Goal: Task Accomplishment & Management: Use online tool/utility

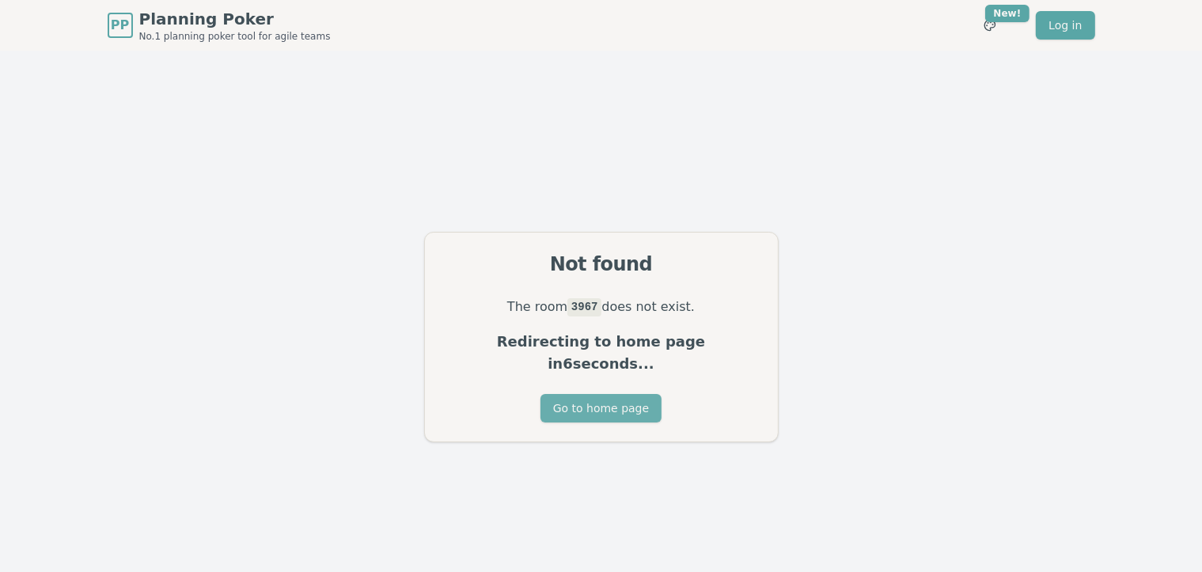
click at [614, 396] on button "Go to home page" at bounding box center [600, 408] width 121 height 28
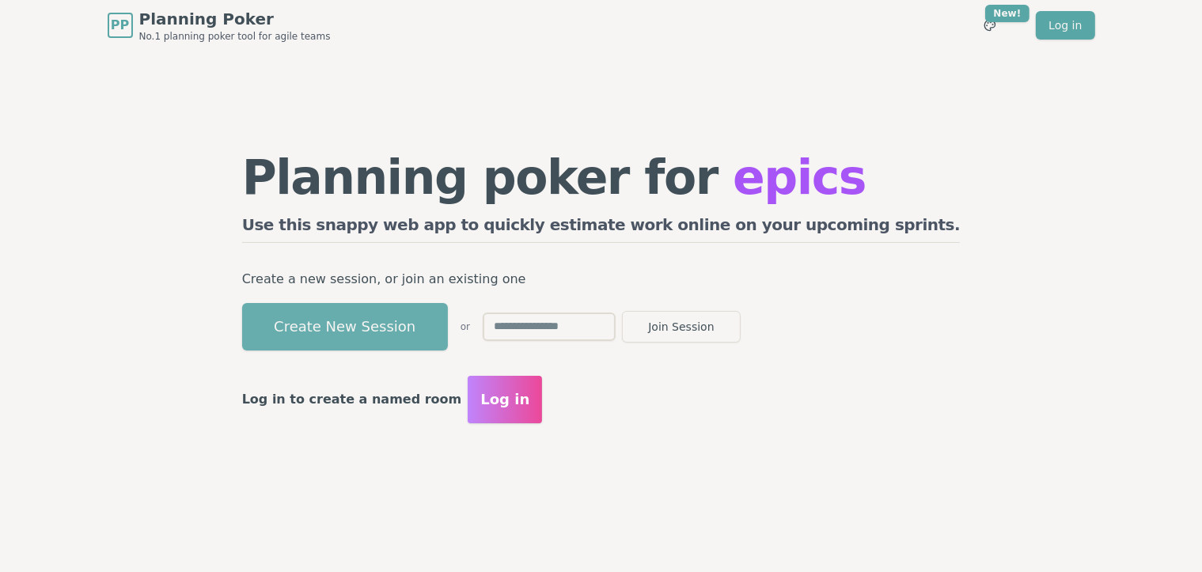
click at [421, 324] on button "Create New Session" at bounding box center [345, 326] width 206 height 47
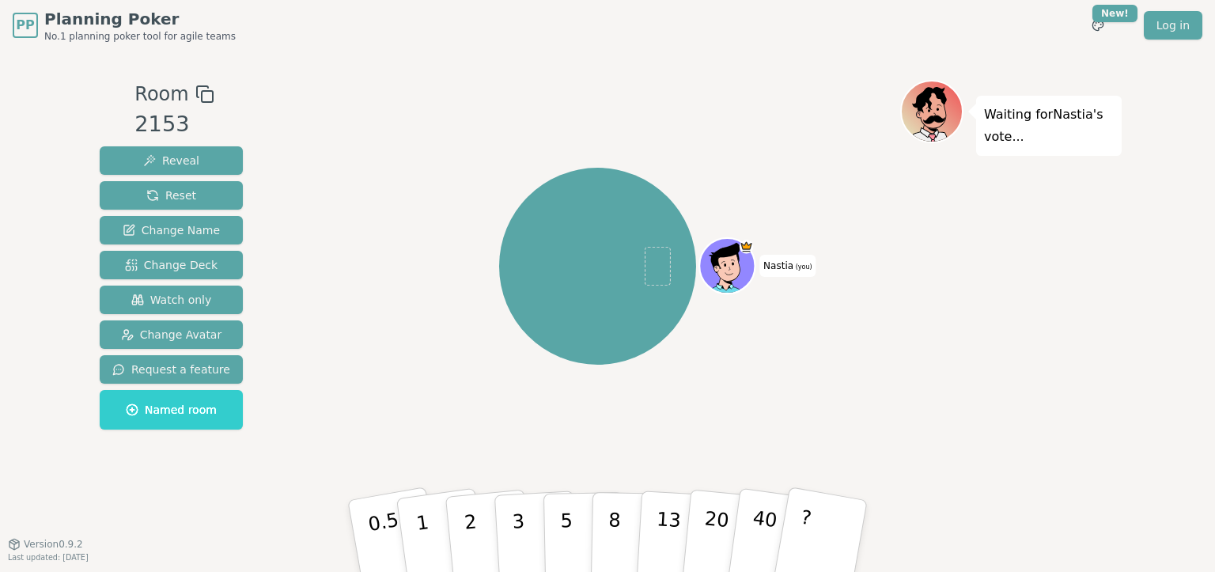
click at [740, 278] on icon at bounding box center [729, 275] width 27 height 9
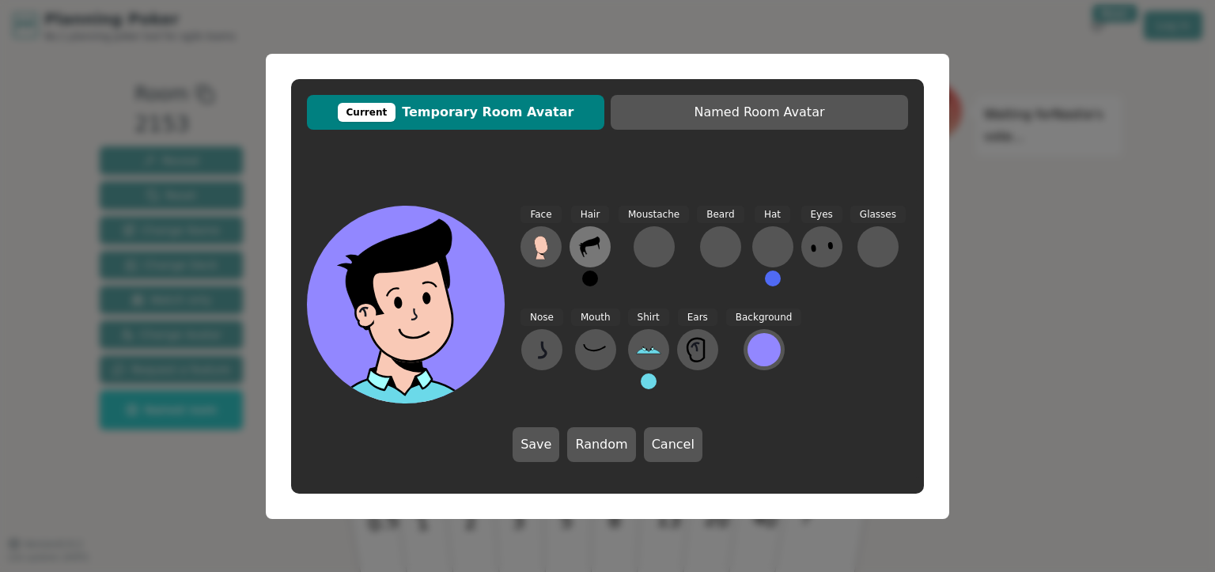
click at [601, 256] on icon at bounding box center [590, 246] width 25 height 25
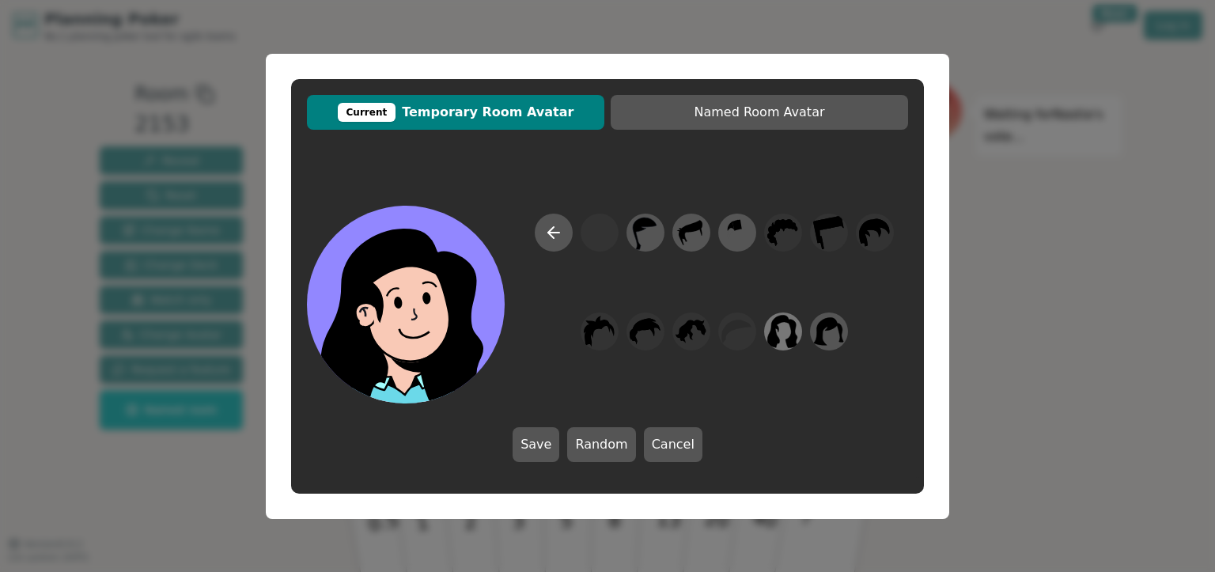
click at [787, 339] on icon at bounding box center [783, 331] width 31 height 33
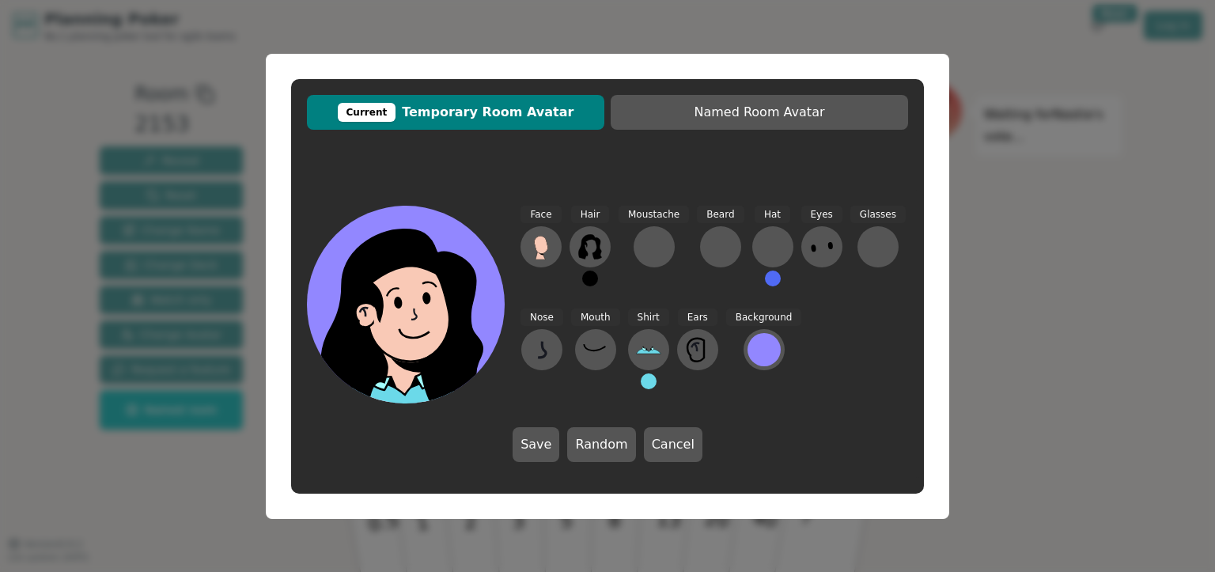
click at [1018, 312] on div "Current Temporary Room Avatar Named Room Avatar Face Hair Moustache [PERSON_NAM…" at bounding box center [607, 286] width 1215 height 572
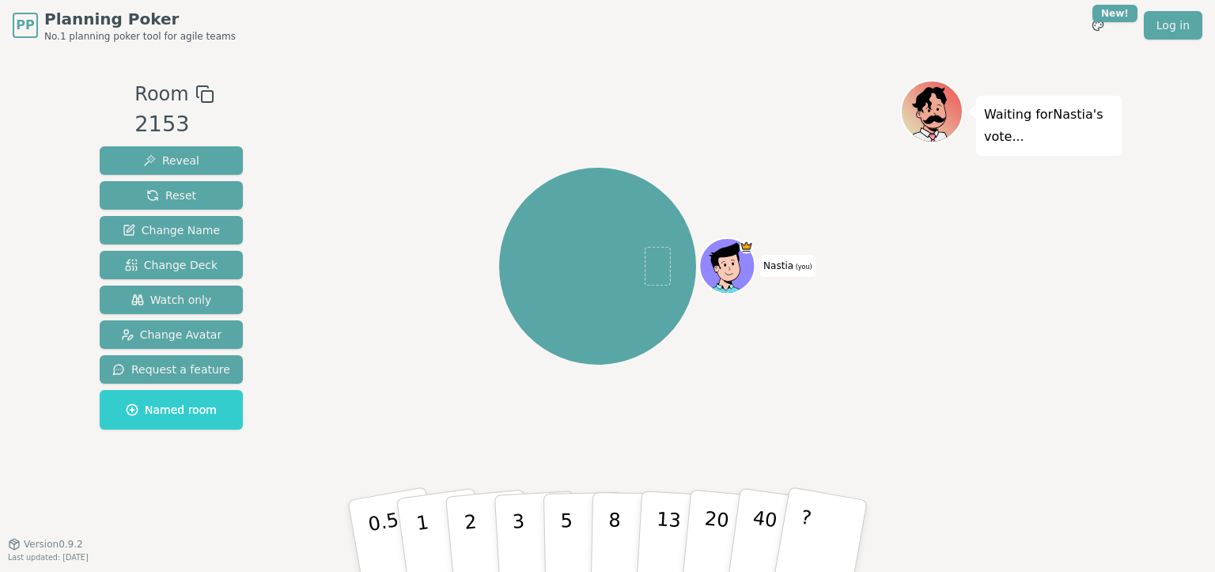
click at [722, 259] on icon at bounding box center [729, 262] width 44 height 6
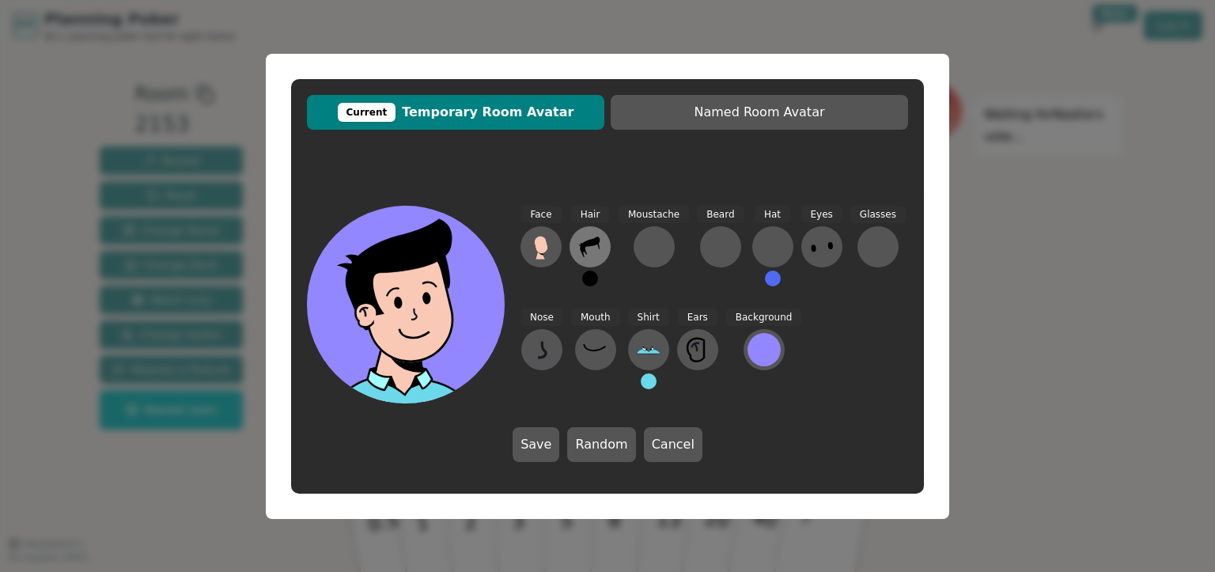
click at [595, 241] on icon at bounding box center [590, 247] width 20 height 21
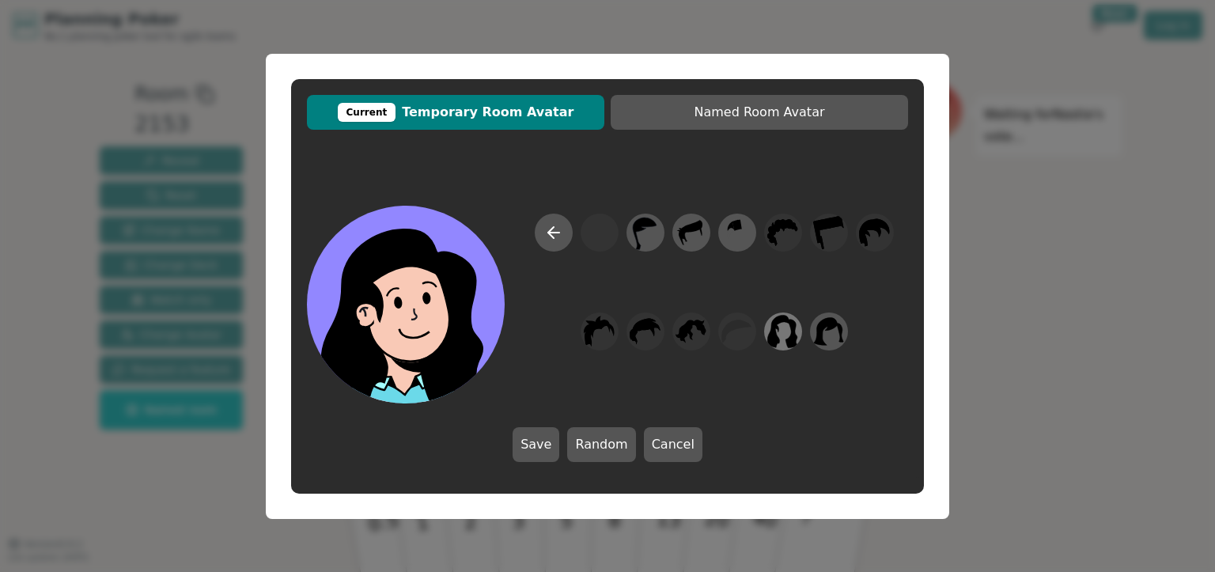
click at [780, 337] on icon at bounding box center [783, 331] width 31 height 36
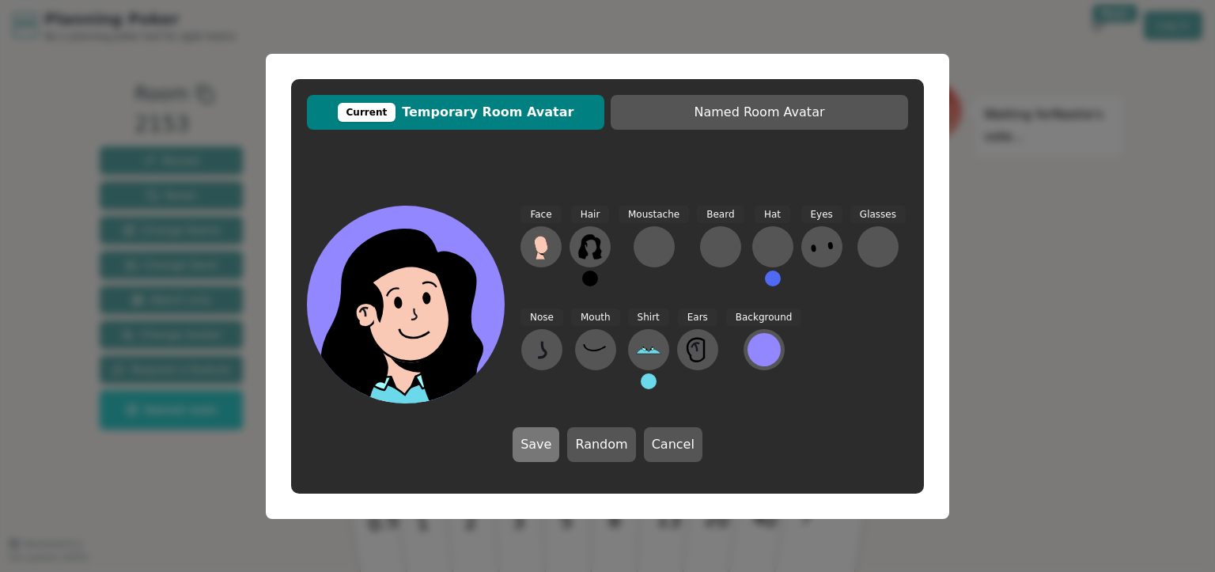
click at [548, 451] on button "Save" at bounding box center [536, 444] width 47 height 35
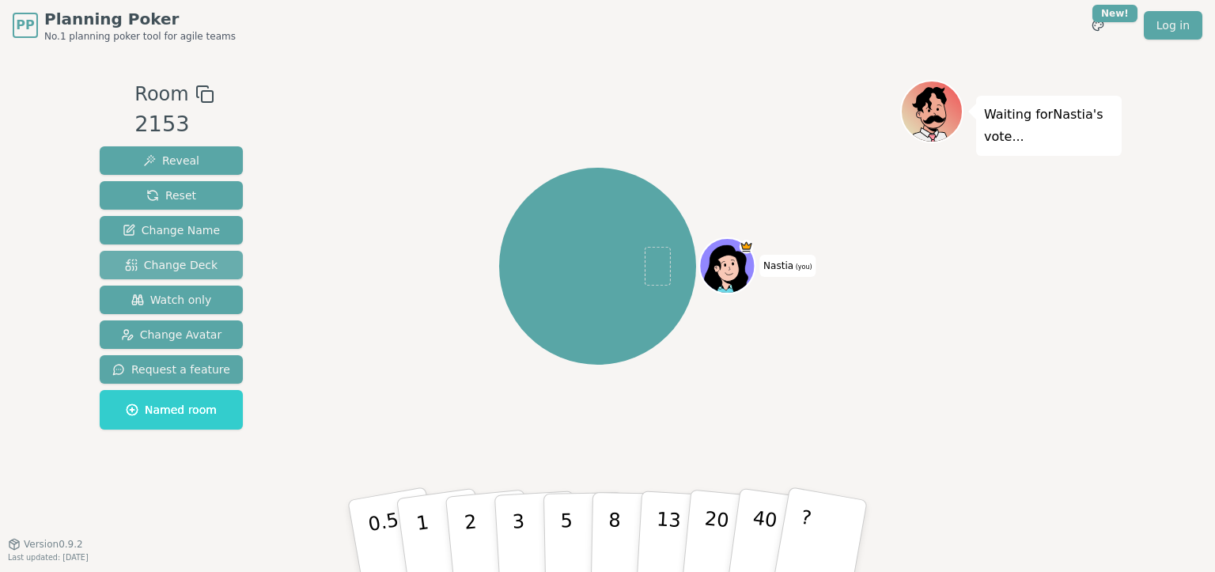
click at [146, 263] on span "Change Deck" at bounding box center [171, 265] width 93 height 16
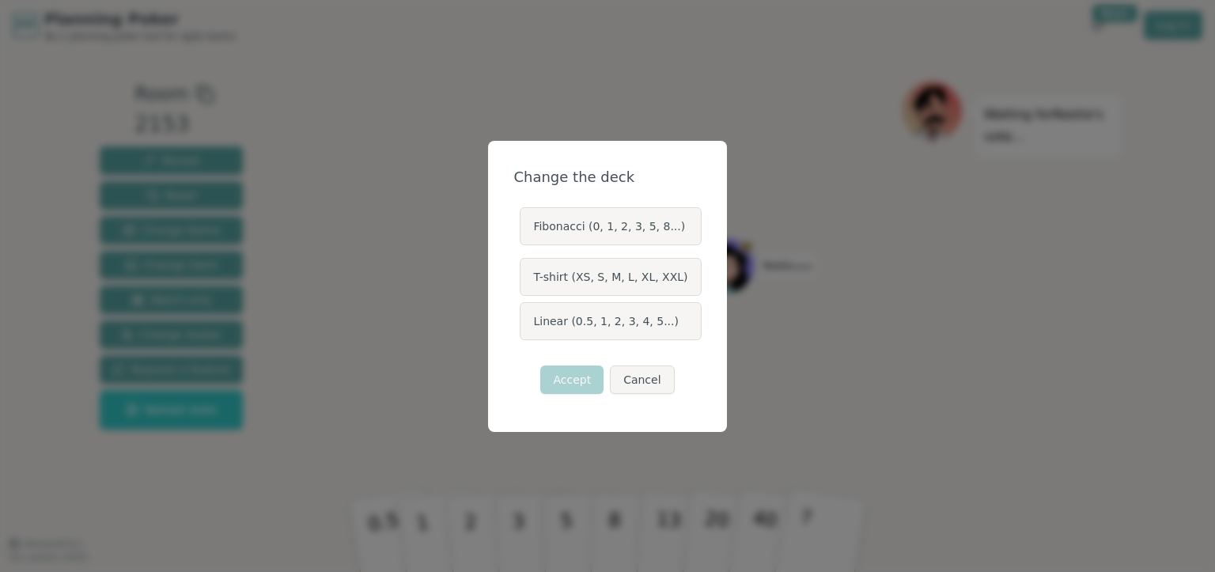
click at [626, 325] on label "Linear (0.5, 1, 2, 3, 4, 5...)" at bounding box center [610, 321] width 181 height 38
click at [525, 325] on button "Linear (0.5, 1, 2, 3, 4, 5...)" at bounding box center [519, 321] width 13 height 13
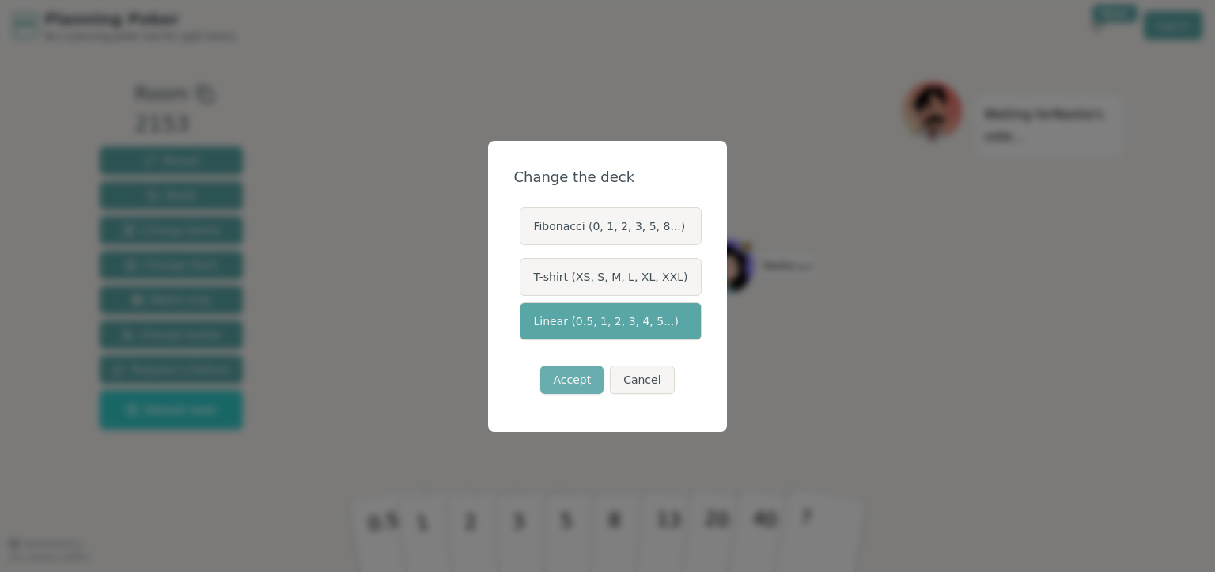
click at [575, 381] on button "Accept" at bounding box center [571, 380] width 63 height 28
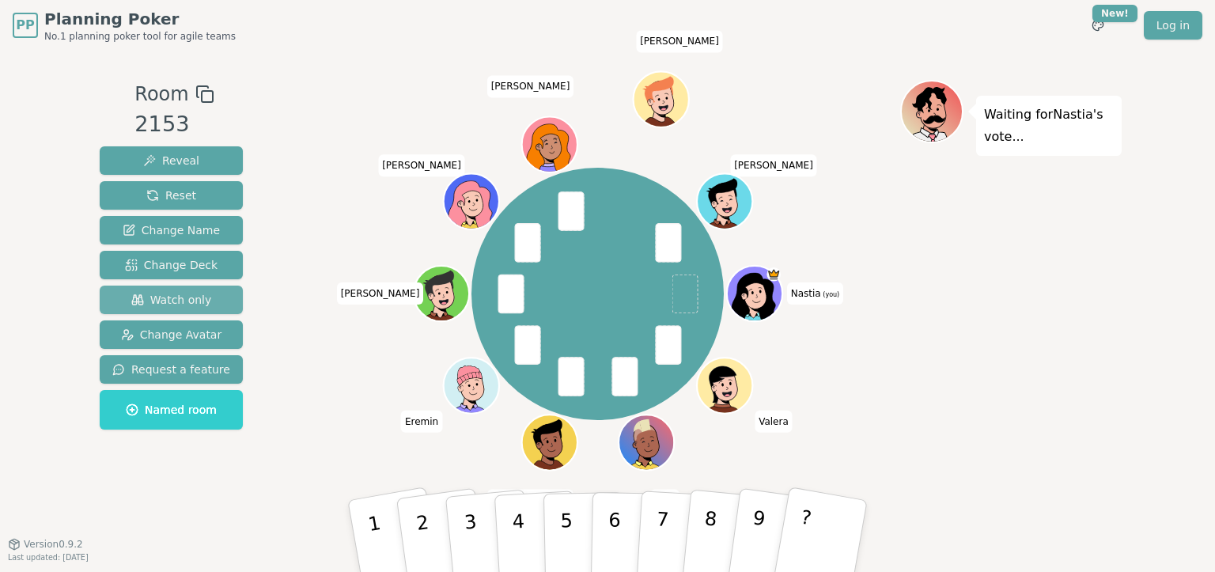
click at [173, 300] on span "Watch only" at bounding box center [171, 300] width 81 height 16
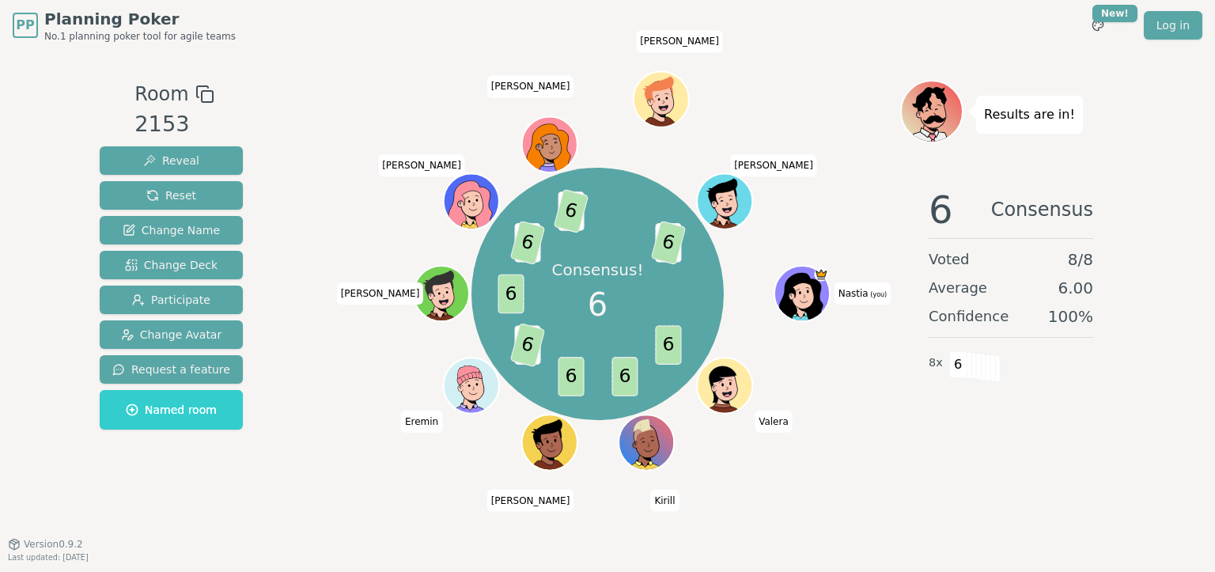
click at [777, 52] on div "Room 2153 Reveal Reset Change Name Change Deck Participate Change Avatar Reques…" at bounding box center [607, 297] width 1029 height 493
click at [170, 196] on span "Reset" at bounding box center [171, 196] width 50 height 16
click at [163, 194] on span "Reset" at bounding box center [171, 196] width 50 height 16
